Goal: Check status: Check status

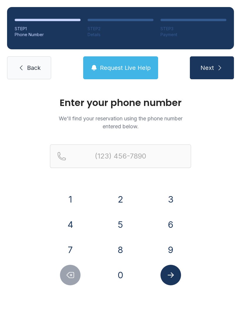
click at [164, 202] on button "3" at bounding box center [170, 199] width 21 height 21
click at [61, 198] on button "1" at bounding box center [70, 199] width 21 height 21
click at [71, 248] on button "7" at bounding box center [70, 250] width 21 height 21
click at [73, 228] on button "4" at bounding box center [70, 225] width 21 height 21
click at [75, 254] on button "7" at bounding box center [70, 250] width 21 height 21
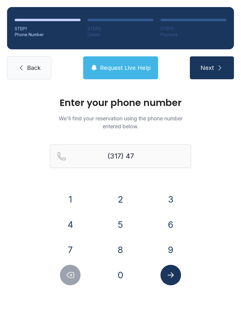
click at [69, 248] on button "7" at bounding box center [70, 250] width 21 height 21
click at [66, 272] on button "Delete number" at bounding box center [70, 275] width 21 height 21
click at [170, 201] on button "3" at bounding box center [170, 199] width 21 height 21
click at [68, 200] on button "1" at bounding box center [70, 199] width 21 height 21
click at [72, 225] on button "4" at bounding box center [70, 225] width 21 height 21
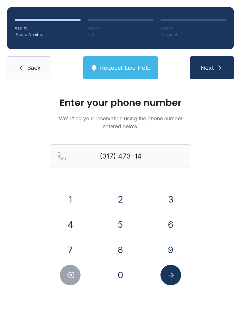
click at [68, 201] on button "1" at bounding box center [70, 199] width 21 height 21
click at [122, 200] on button "2" at bounding box center [120, 199] width 21 height 21
type input "[PHONE_NUMBER]"
click at [168, 273] on icon "Submit lookup form" at bounding box center [170, 275] width 9 height 9
